Goal: Complete application form: Complete application form

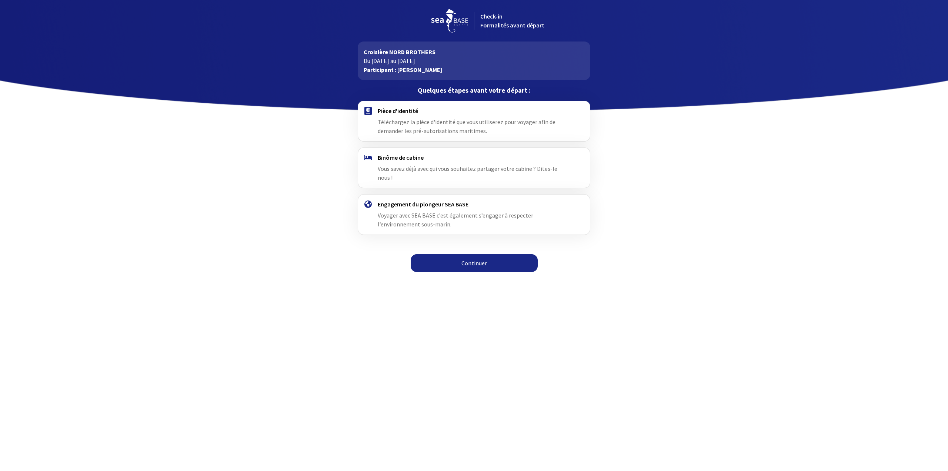
click at [469, 254] on link "Continuer" at bounding box center [474, 263] width 127 height 18
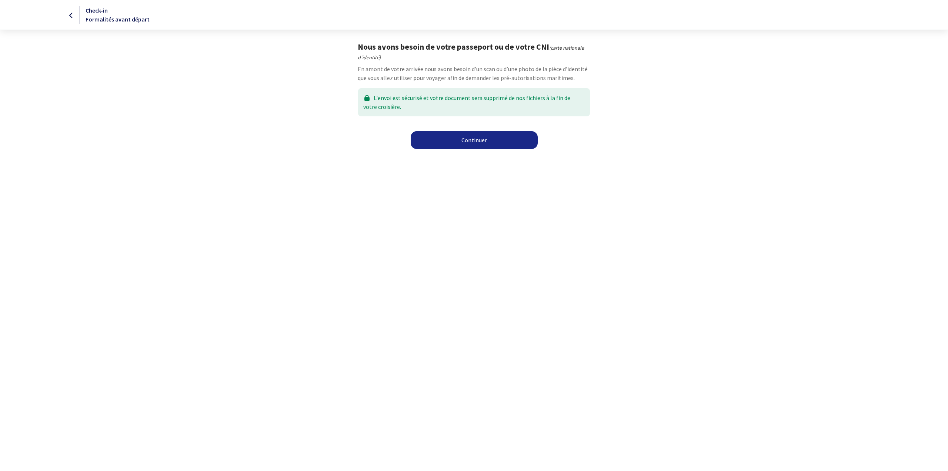
click at [449, 141] on link "Continuer" at bounding box center [474, 140] width 127 height 18
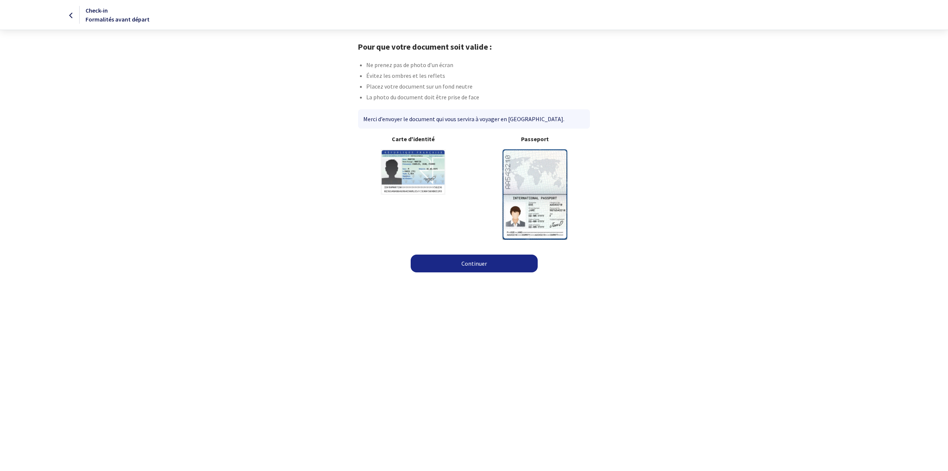
click at [466, 264] on link "Continuer" at bounding box center [474, 263] width 127 height 18
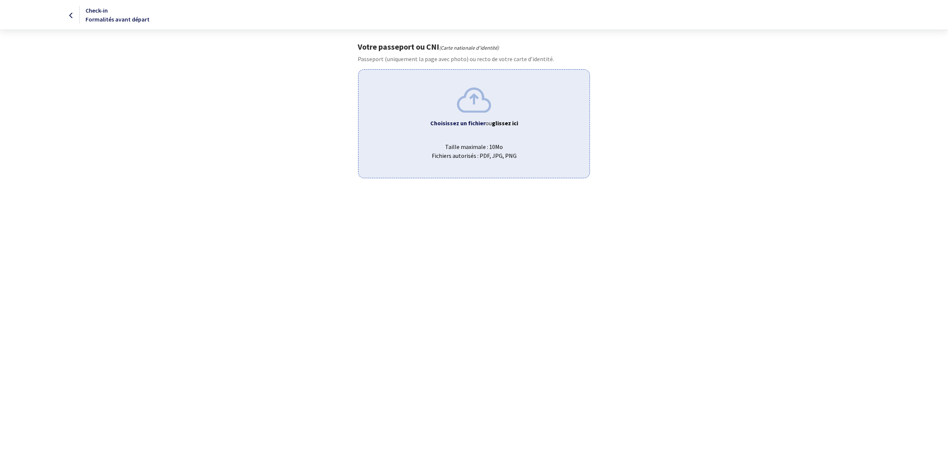
click at [459, 111] on img at bounding box center [474, 99] width 34 height 25
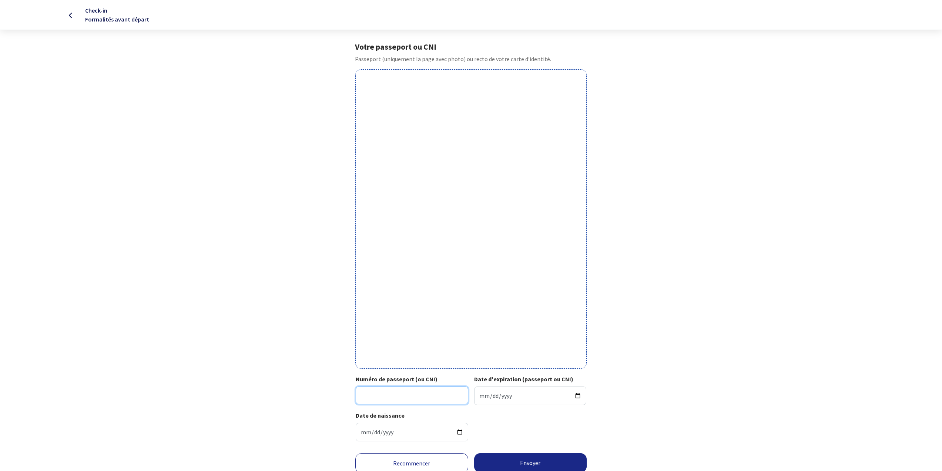
click at [422, 394] on input "Numéro de passeport (ou CNI)" at bounding box center [412, 395] width 113 height 18
type input "23DA76391"
click at [488, 393] on input "Date d'expiration (passeport ou CNI)" at bounding box center [530, 395] width 113 height 19
click at [479, 397] on input "Date d'expiration (passeport ou CNI)" at bounding box center [530, 395] width 113 height 19
type input "0233-06-15"
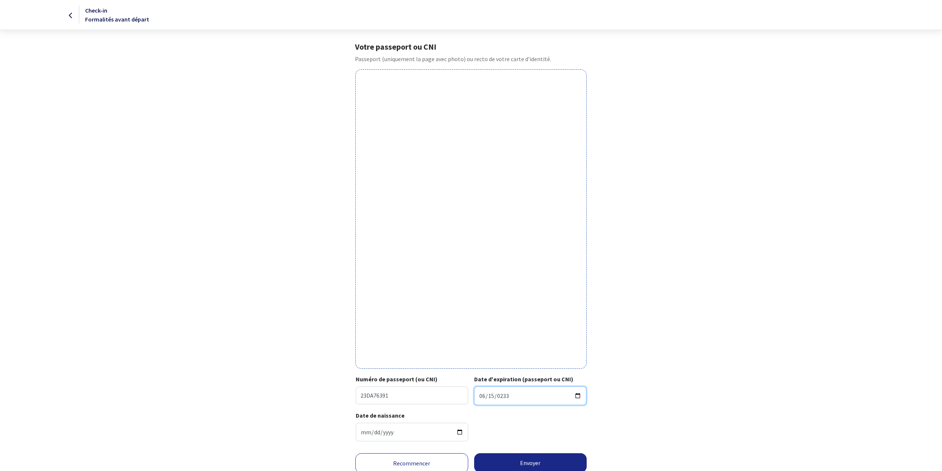
click at [488, 396] on input "0233-06-15" at bounding box center [530, 395] width 113 height 19
click at [490, 396] on input "0233-06-15" at bounding box center [530, 395] width 113 height 19
type input "2033-03-15"
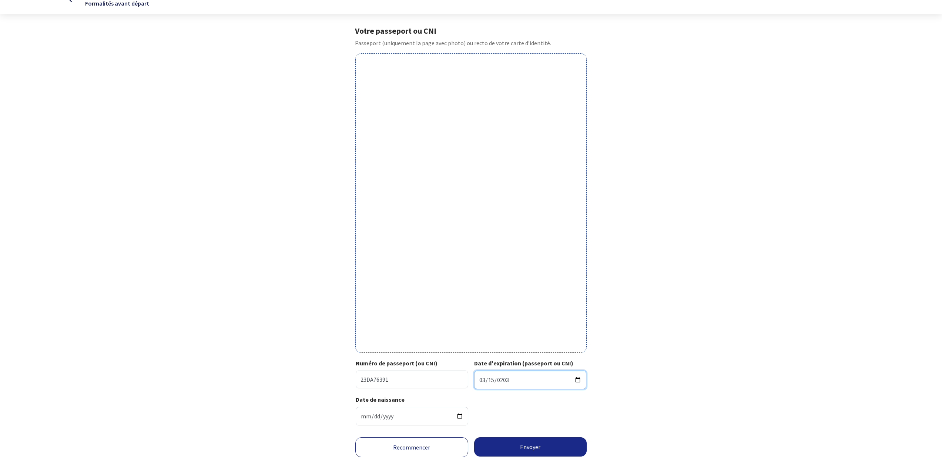
scroll to position [29, 0]
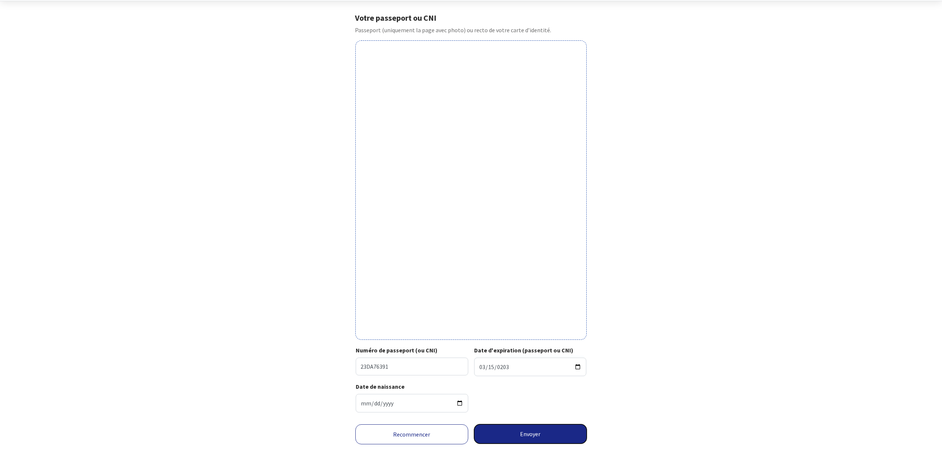
click at [541, 425] on button "Envoyer" at bounding box center [530, 433] width 113 height 19
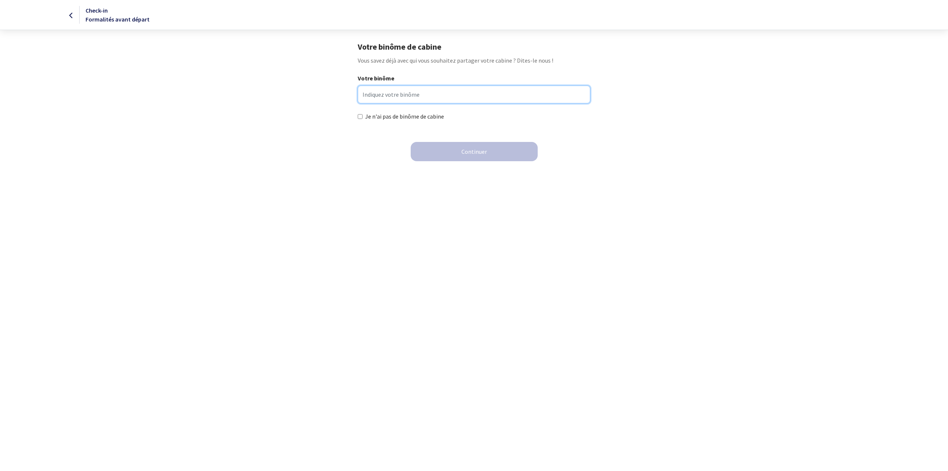
click at [399, 97] on input "Votre binôme" at bounding box center [474, 95] width 232 height 18
type input "Leslie"
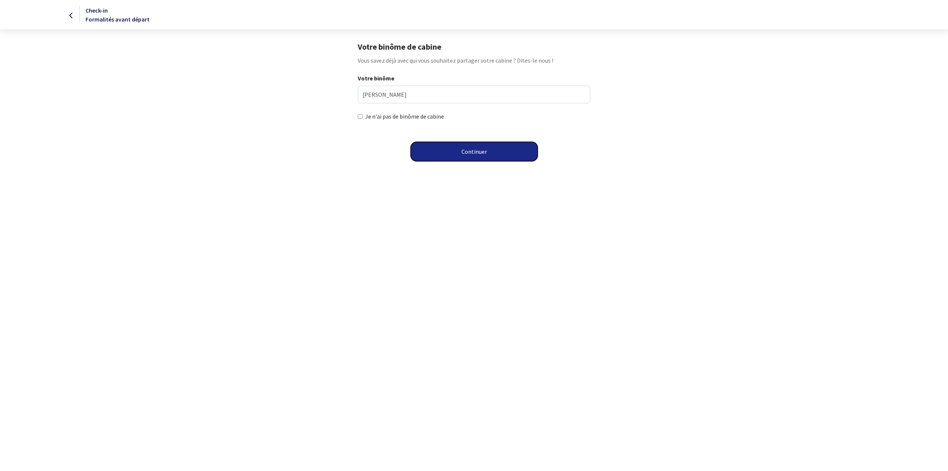
click at [450, 147] on button "Continuer" at bounding box center [474, 151] width 127 height 19
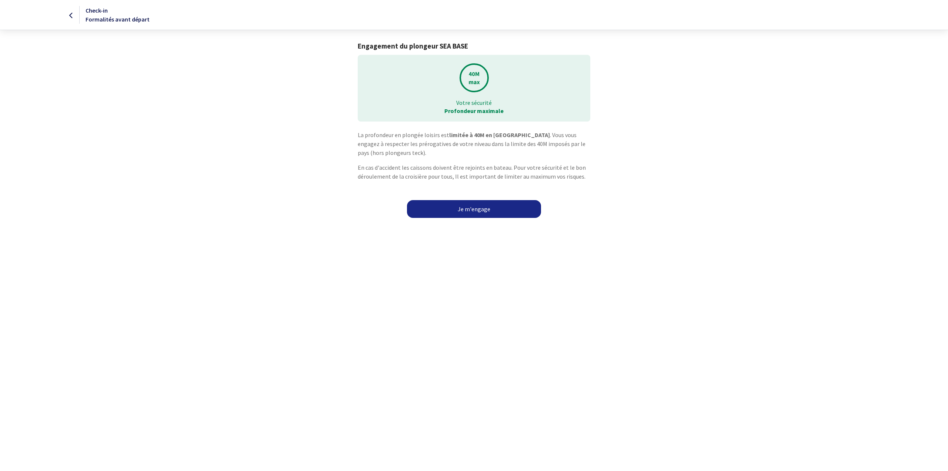
click at [483, 214] on link "Je m'engage" at bounding box center [474, 209] width 134 height 18
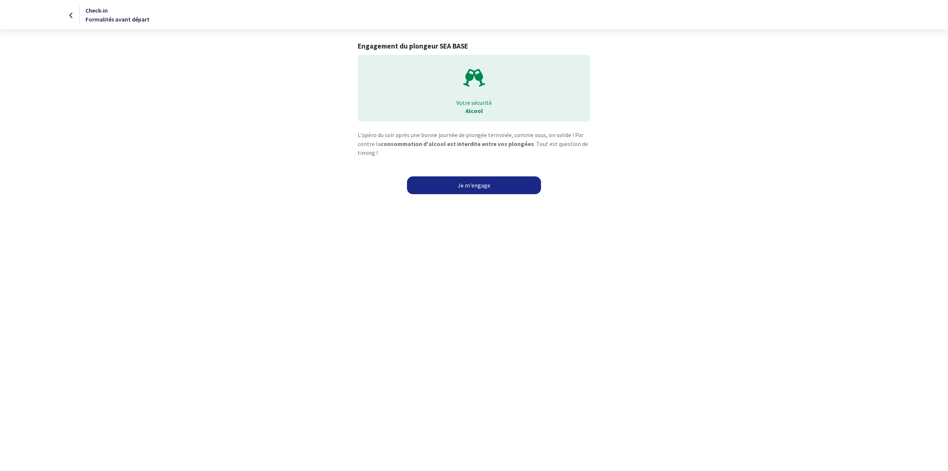
click at [486, 189] on link "Je m'engage" at bounding box center [474, 185] width 134 height 18
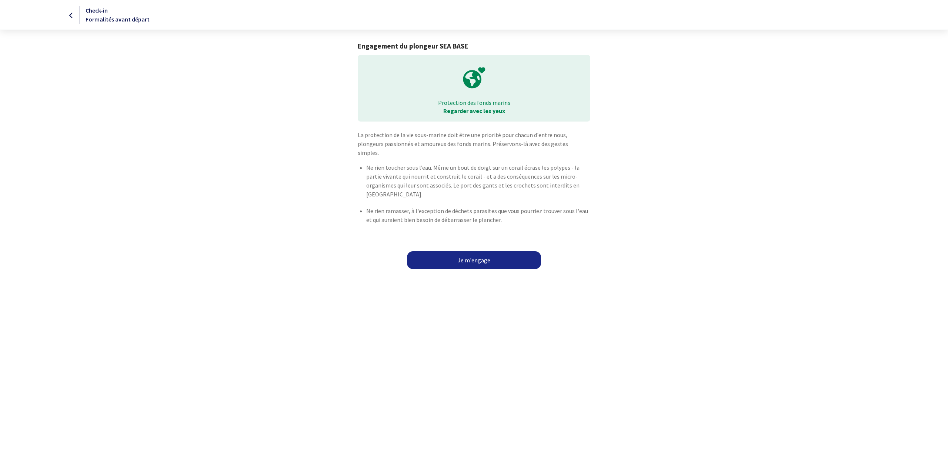
click at [469, 251] on link "Je m'engage" at bounding box center [474, 260] width 134 height 18
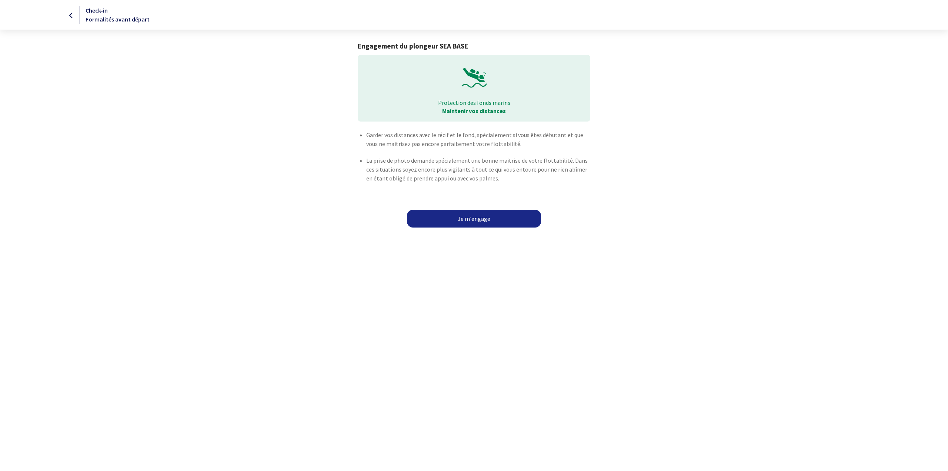
click at [470, 214] on link "Je m'engage" at bounding box center [474, 219] width 134 height 18
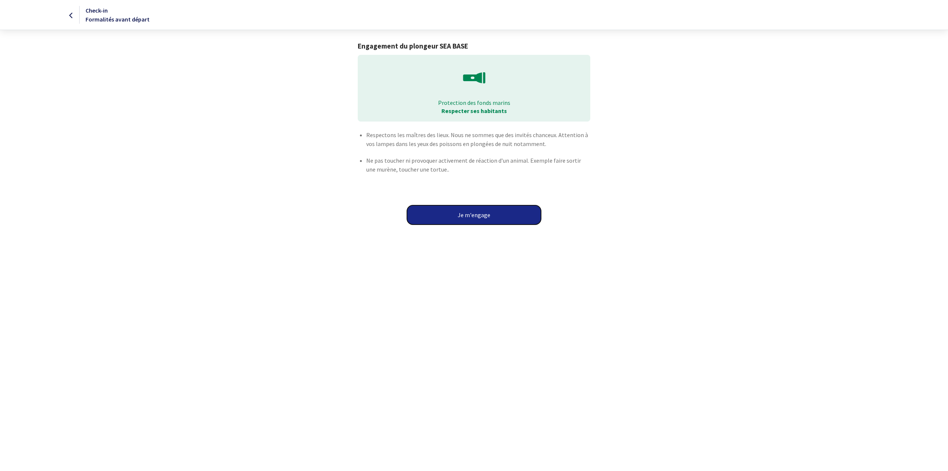
click at [470, 214] on button "Je m'engage" at bounding box center [474, 214] width 134 height 19
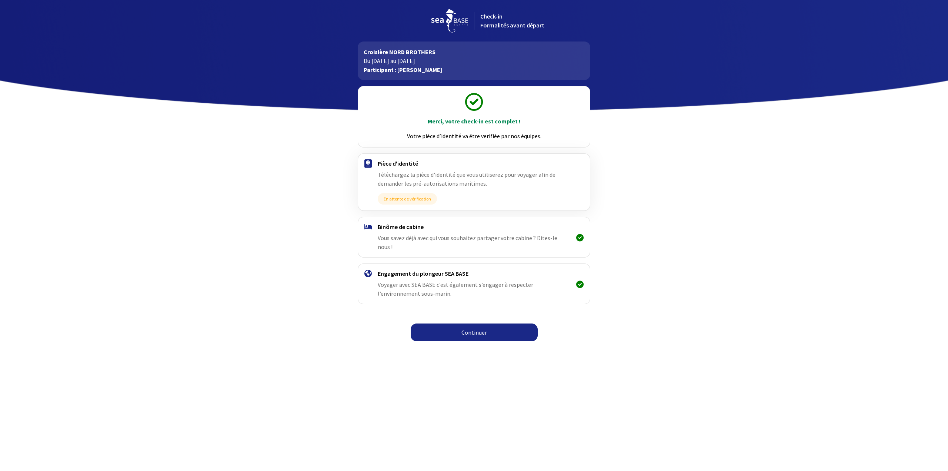
click at [472, 323] on link "Continuer" at bounding box center [474, 332] width 127 height 18
click at [476, 323] on link "Continuer" at bounding box center [474, 332] width 127 height 18
